Goal: Task Accomplishment & Management: Use online tool/utility

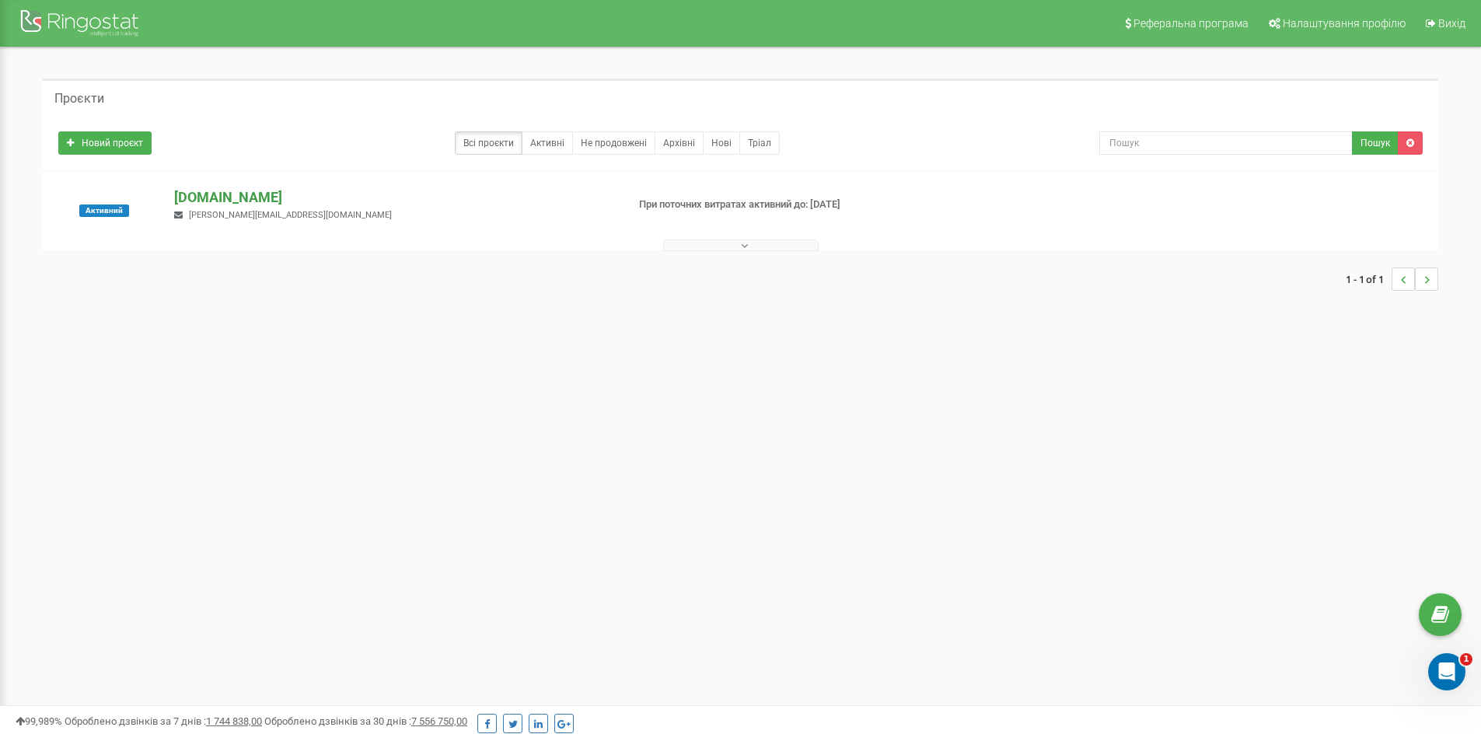
click at [228, 190] on p "[DOMAIN_NAME]" at bounding box center [393, 197] width 439 height 20
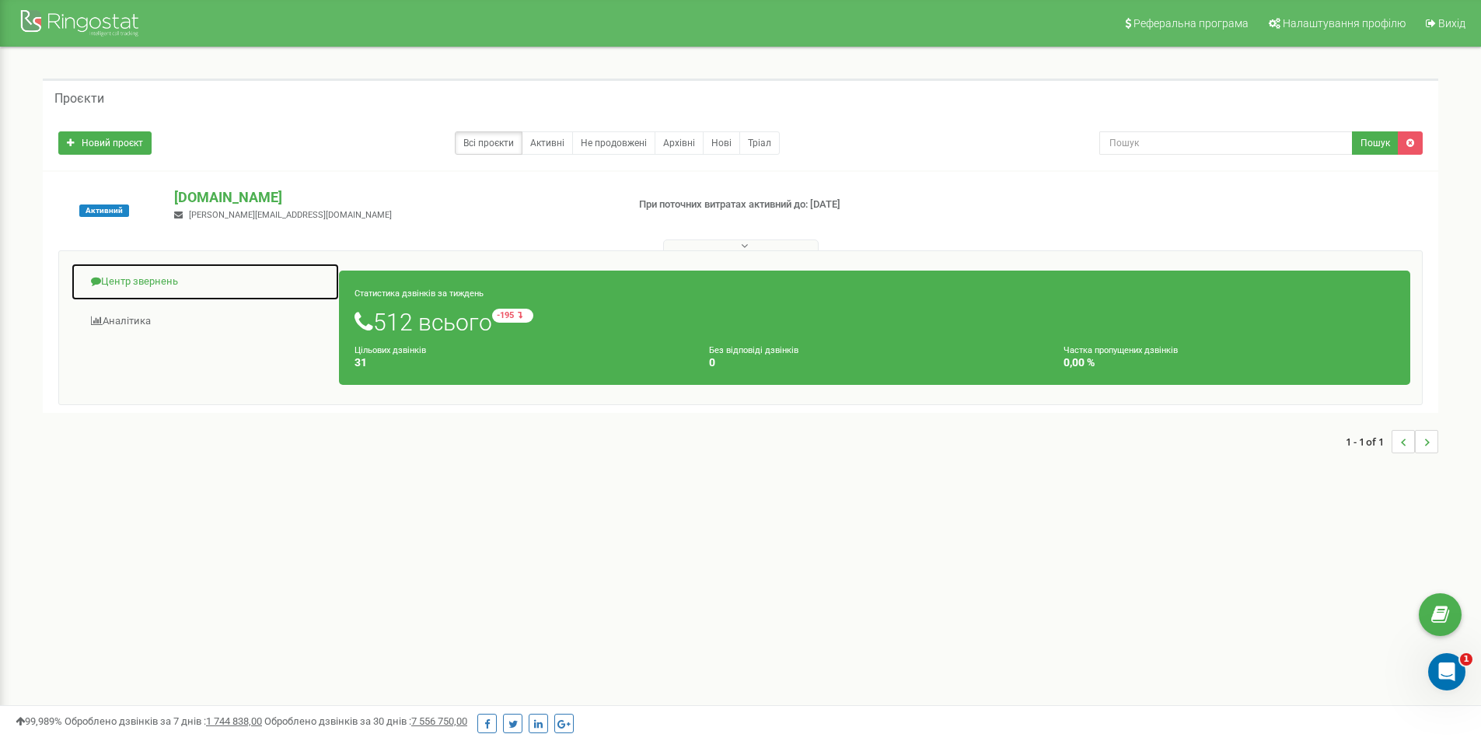
click at [147, 282] on link "Центр звернень" at bounding box center [205, 282] width 269 height 38
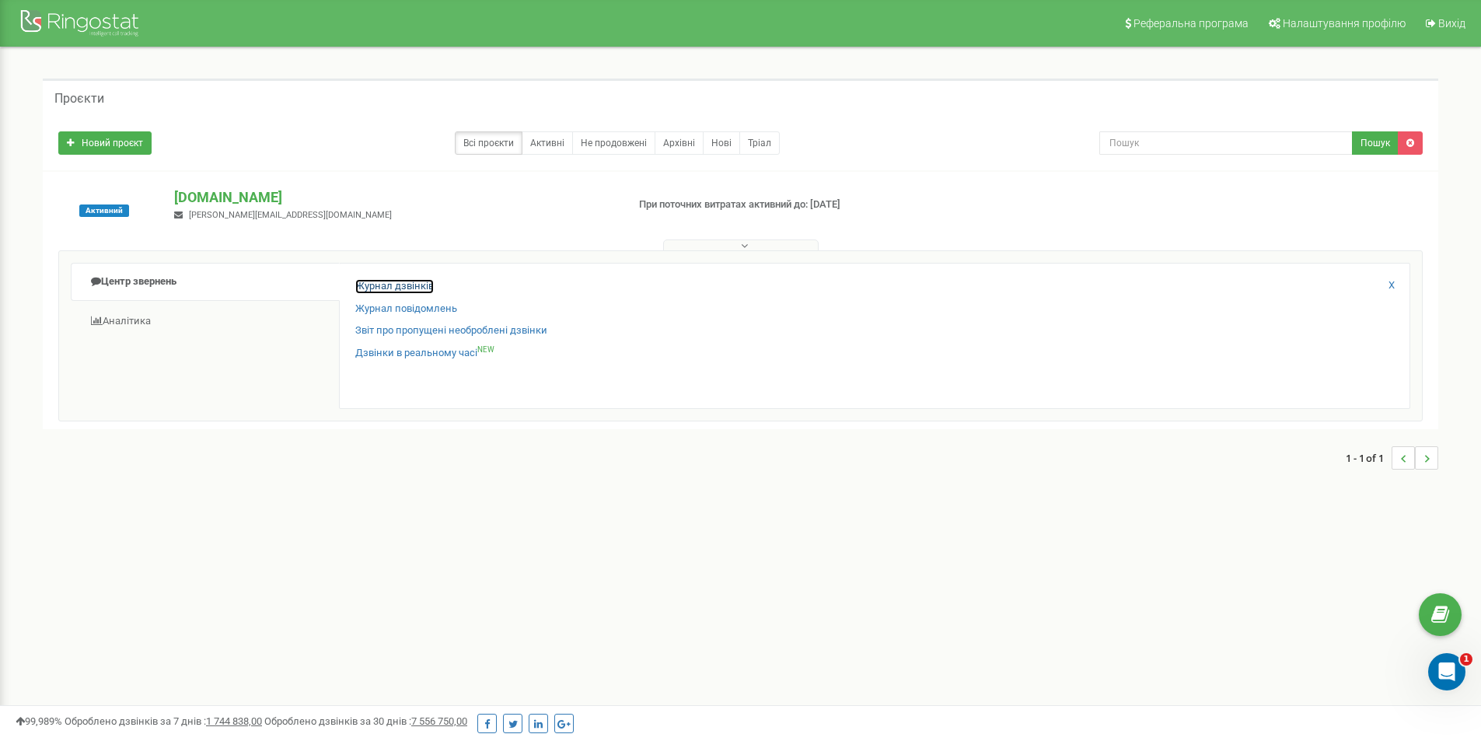
click at [398, 289] on link "Журнал дзвінків" at bounding box center [394, 286] width 78 height 15
click at [398, 280] on link "Журнал дзвінків" at bounding box center [394, 286] width 78 height 15
click at [235, 193] on p "[DOMAIN_NAME]" at bounding box center [393, 197] width 439 height 20
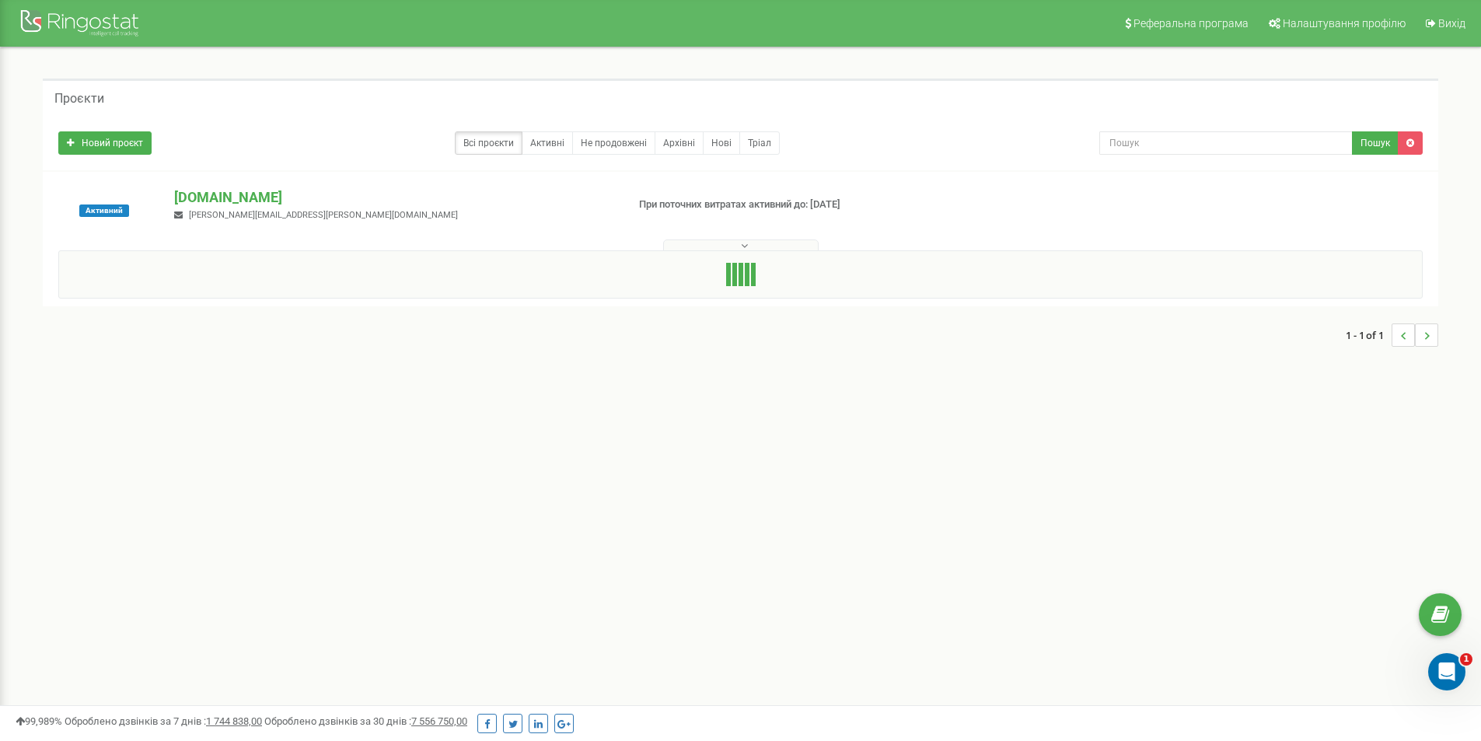
click at [721, 239] on div at bounding box center [740, 242] width 1387 height 16
click at [725, 243] on button at bounding box center [740, 245] width 155 height 12
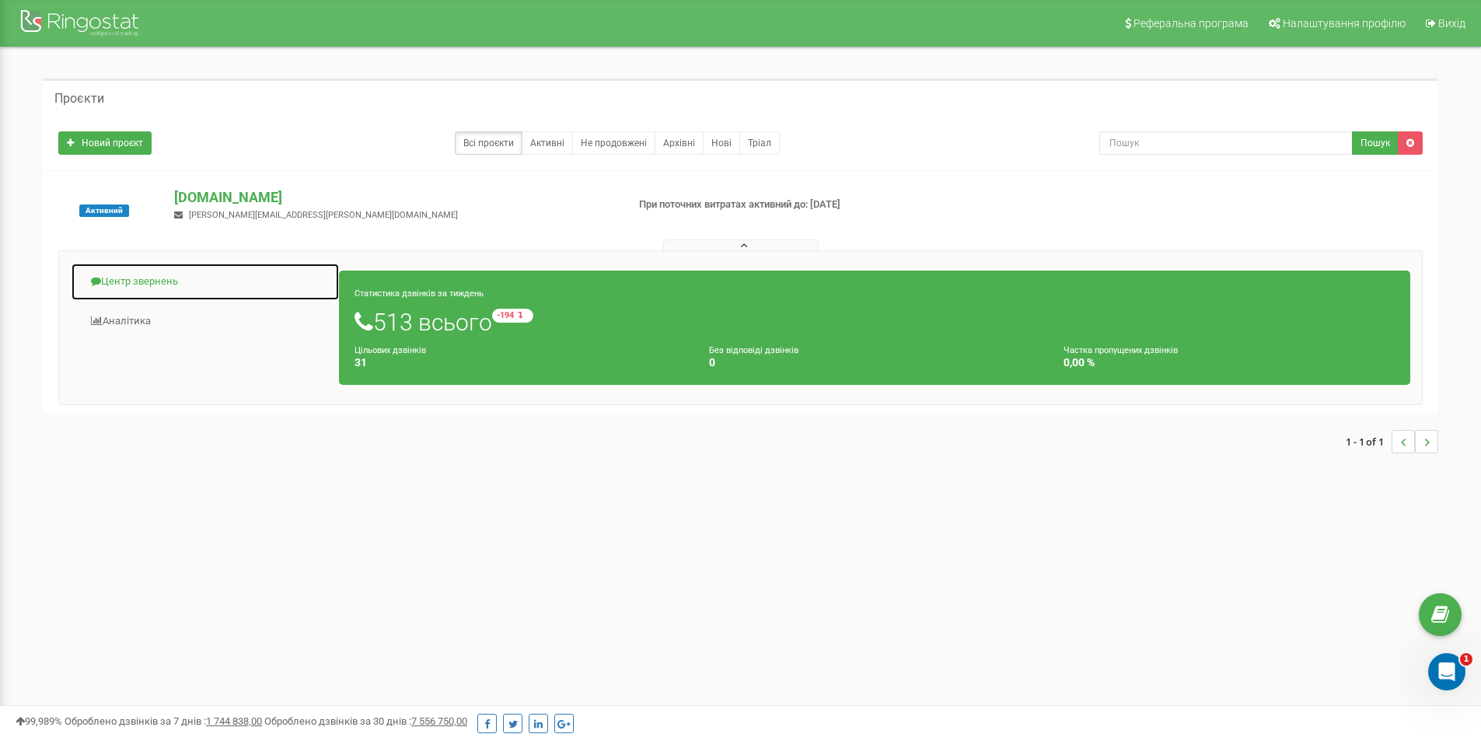
click at [160, 283] on link "Центр звернень" at bounding box center [205, 282] width 269 height 38
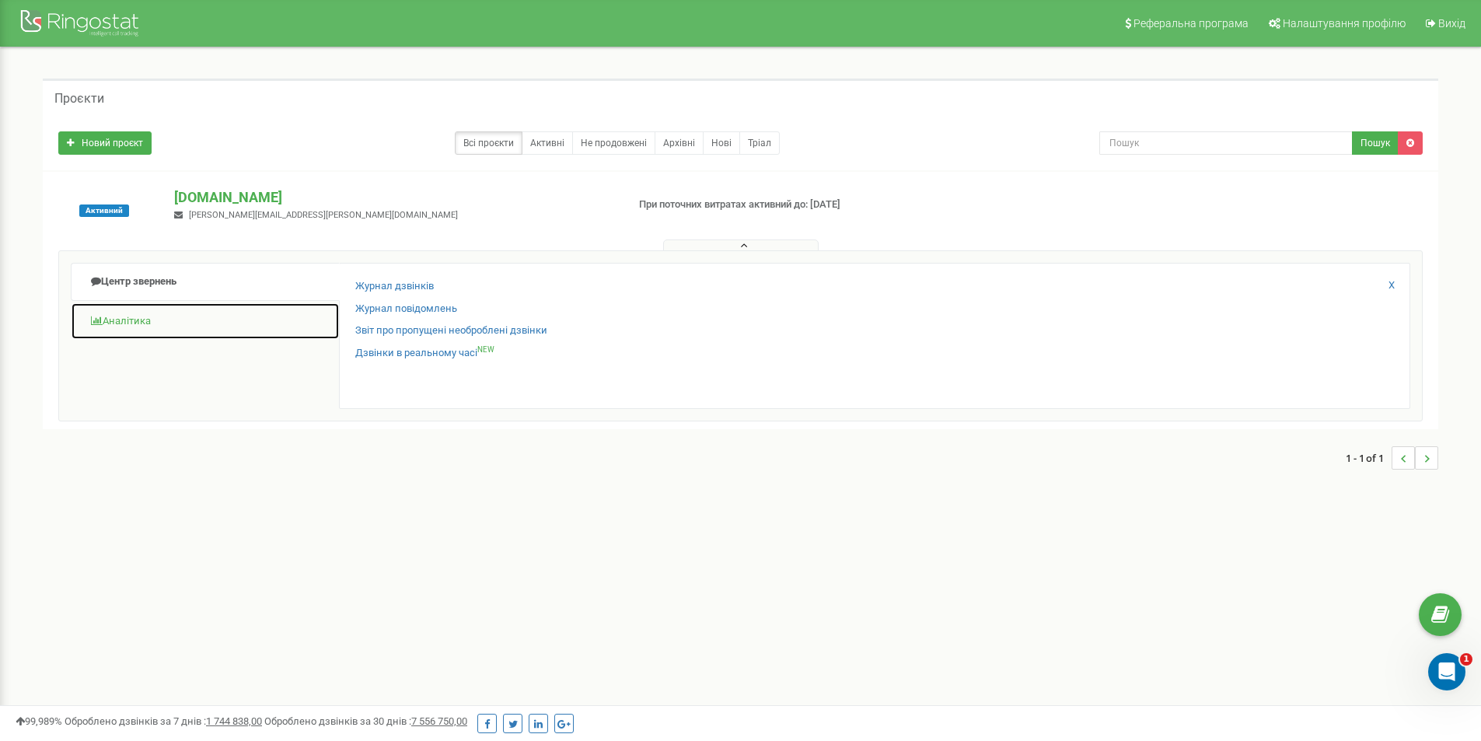
click at [127, 315] on link "Аналiтика" at bounding box center [205, 321] width 269 height 38
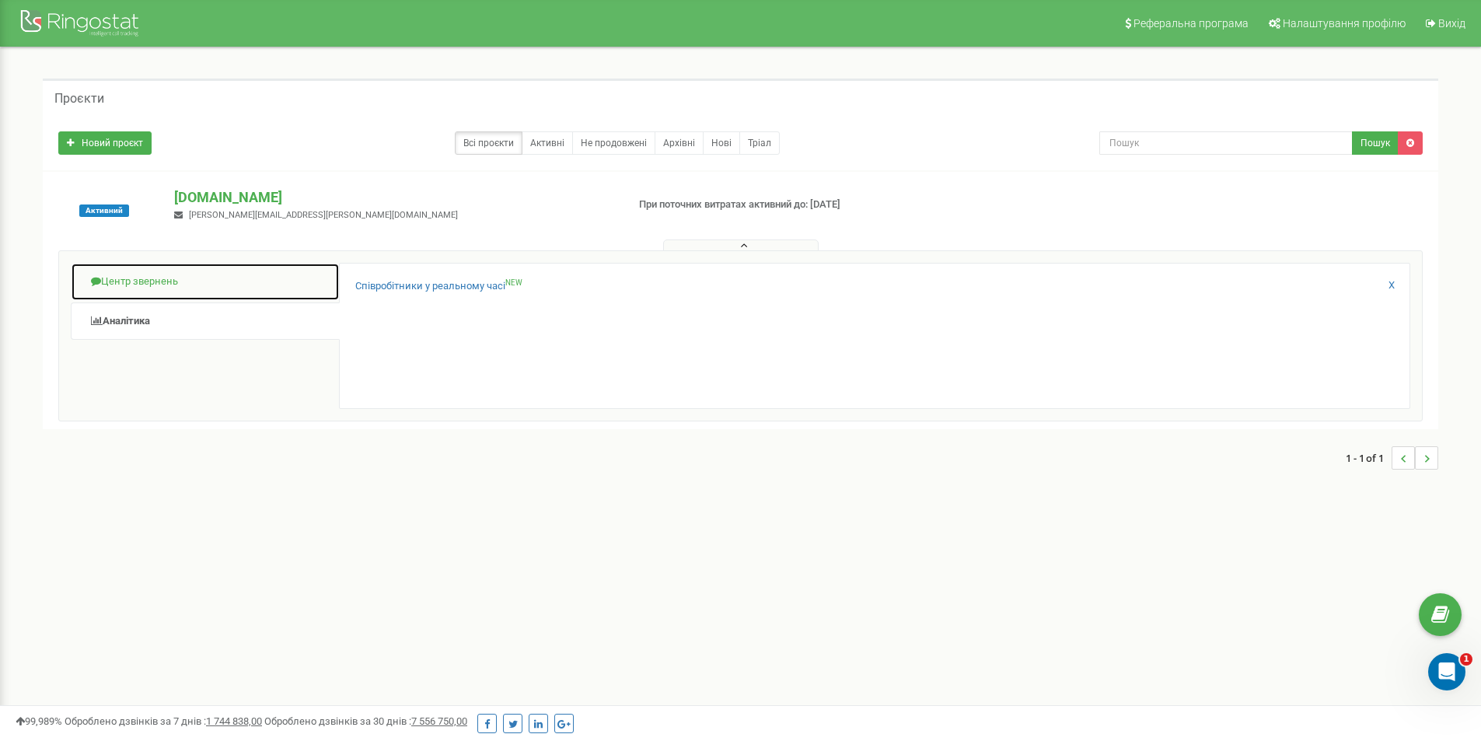
click at [166, 277] on link "Центр звернень" at bounding box center [205, 282] width 269 height 38
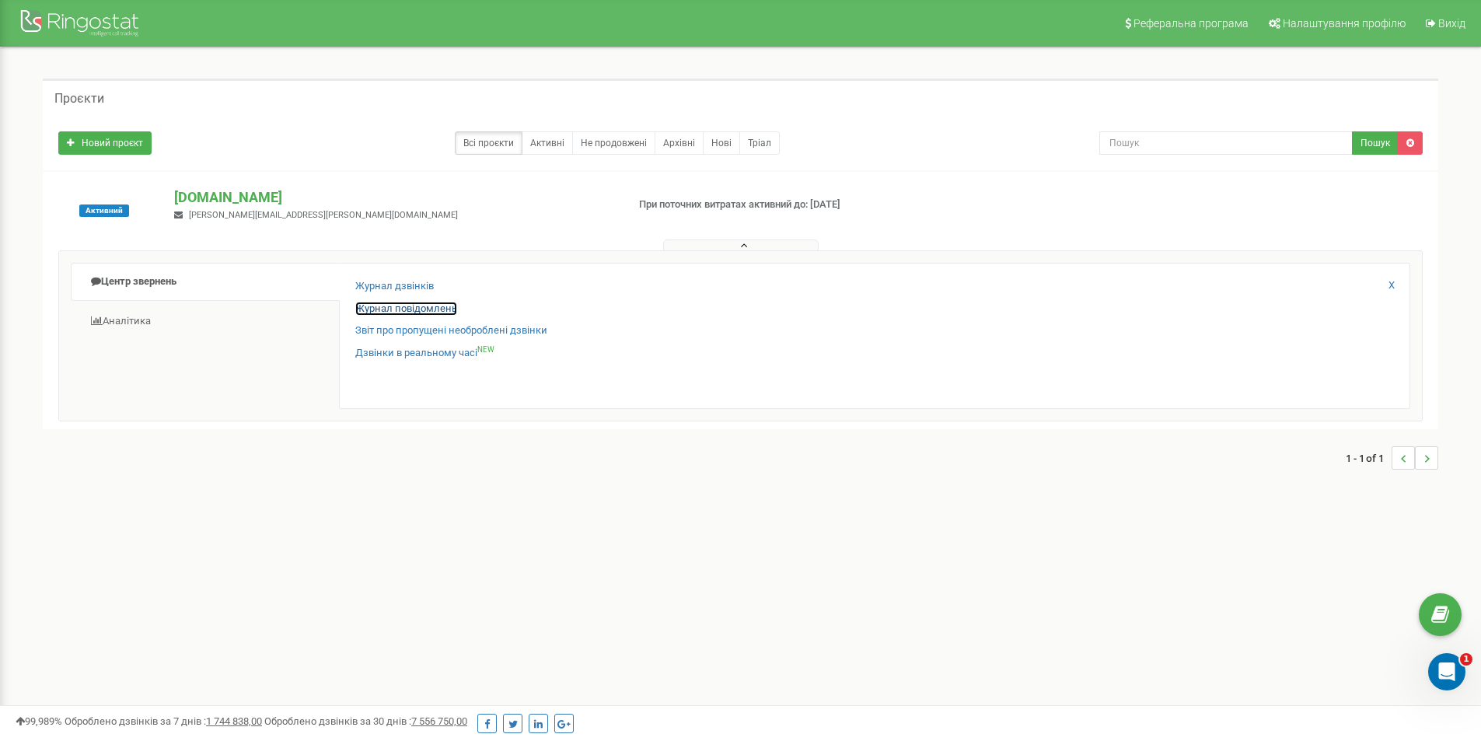
click at [403, 313] on link "Журнал повідомлень" at bounding box center [406, 309] width 102 height 15
click at [392, 282] on link "Журнал дзвінків" at bounding box center [394, 286] width 78 height 15
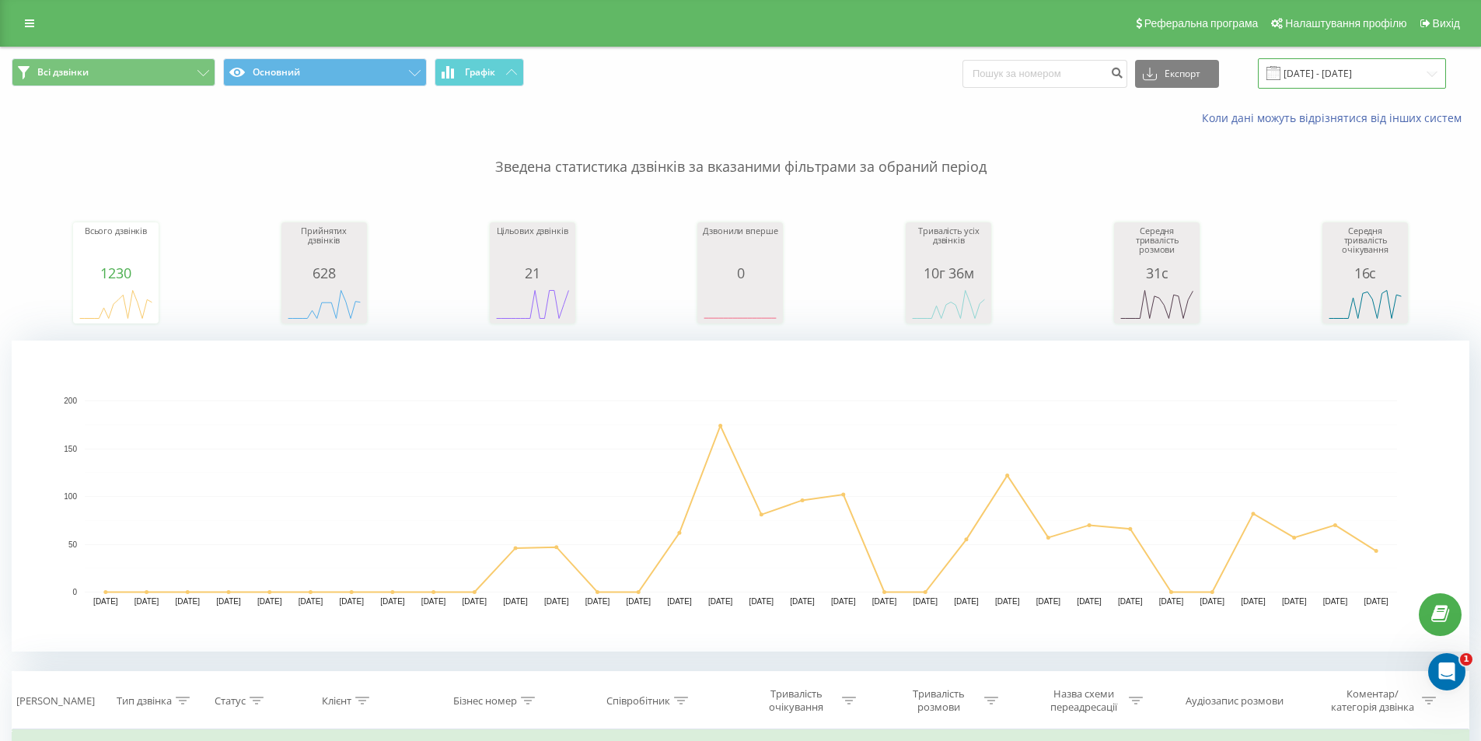
click at [1397, 65] on input "21.07.2025 - 21.08.2025" at bounding box center [1352, 73] width 188 height 30
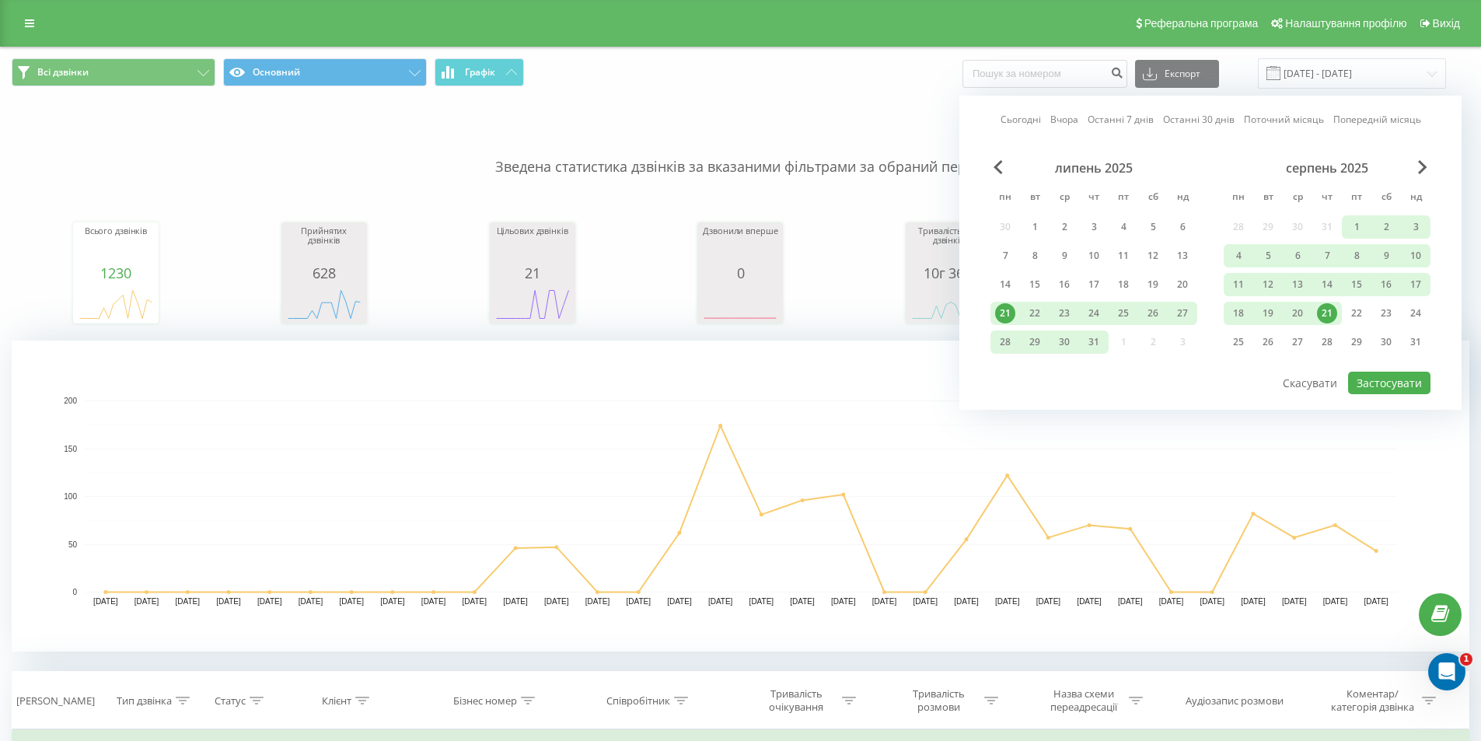
click at [1329, 313] on div "21" at bounding box center [1327, 313] width 20 height 20
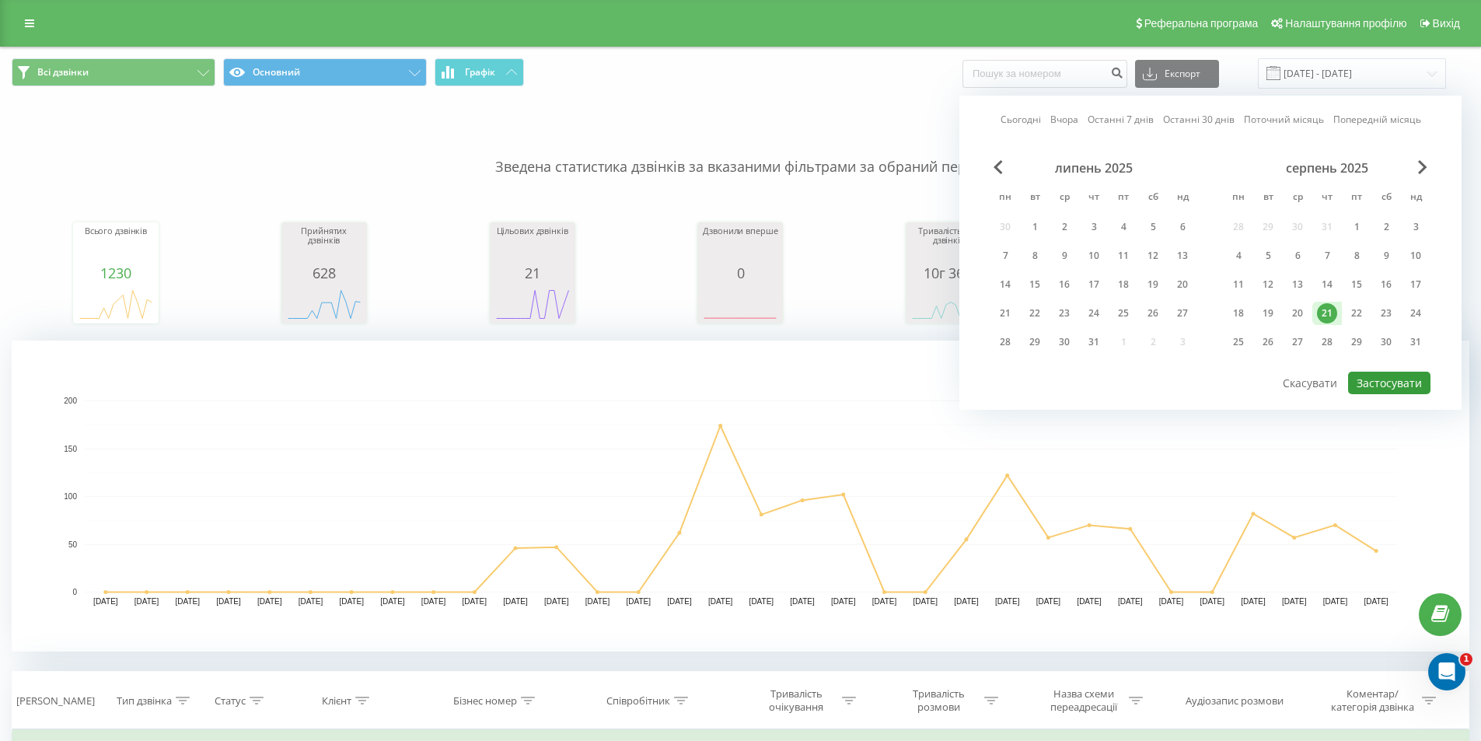
click at [1372, 384] on button "Застосувати" at bounding box center [1389, 383] width 82 height 23
type input "[DATE] - [DATE]"
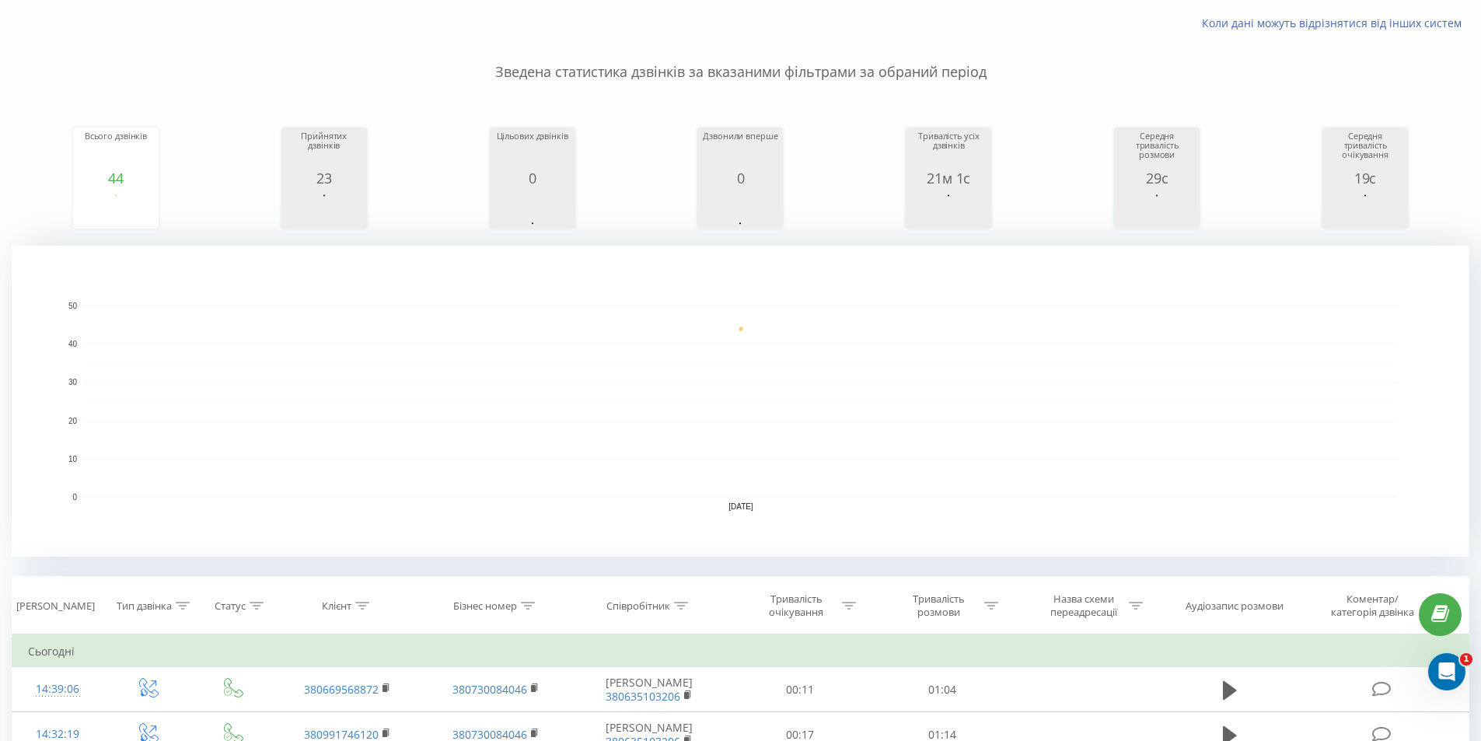
scroll to position [78, 0]
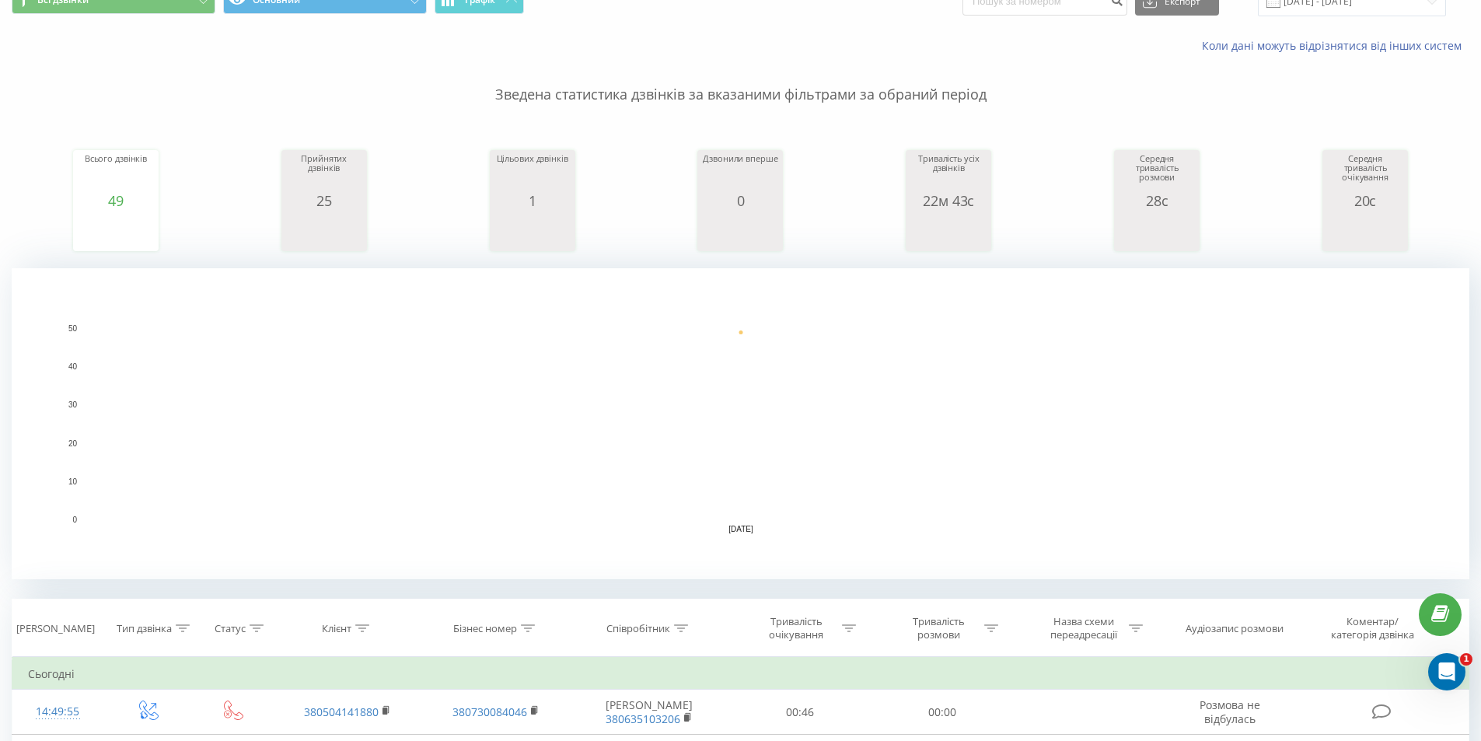
scroll to position [233, 0]
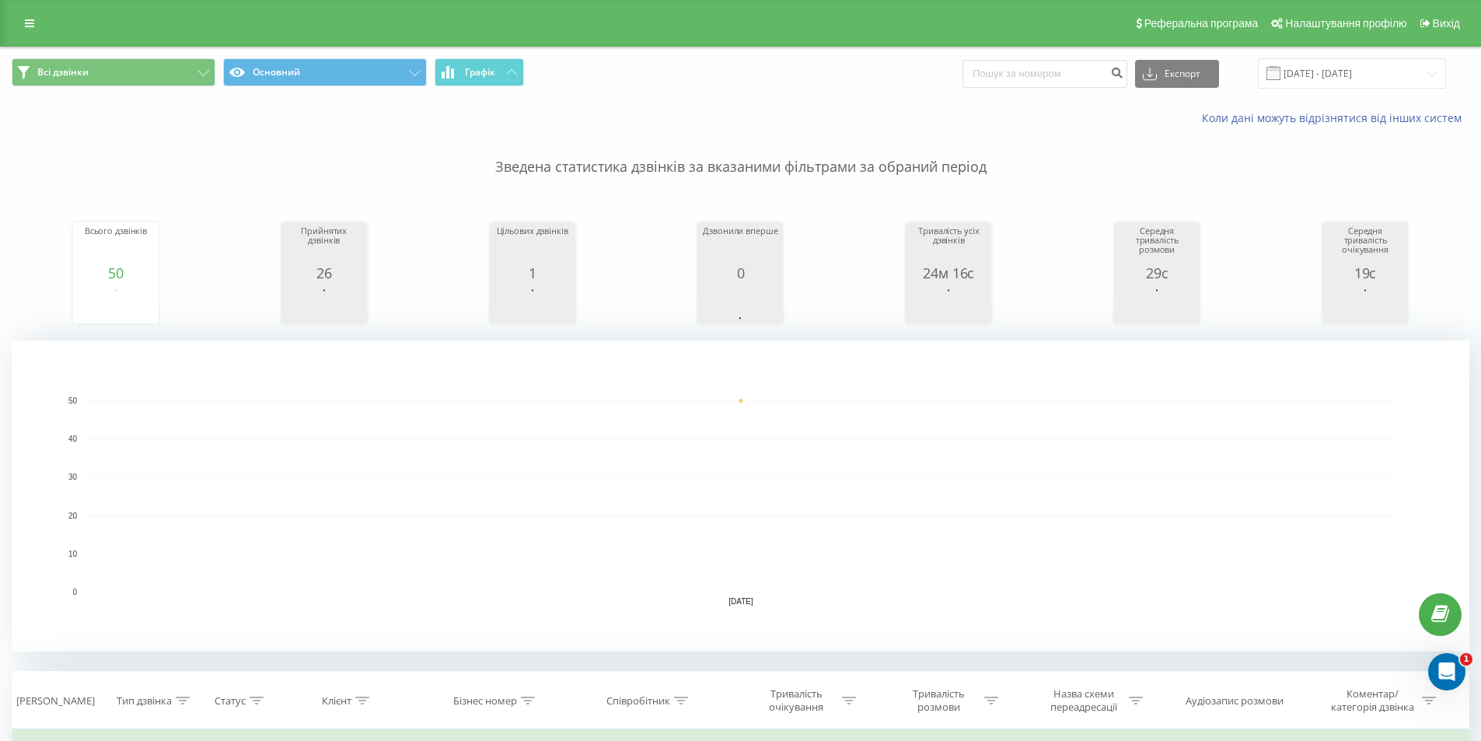
scroll to position [233, 0]
